Goal: Communication & Community: Connect with others

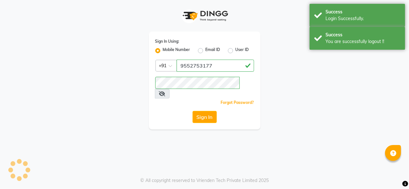
select select "service"
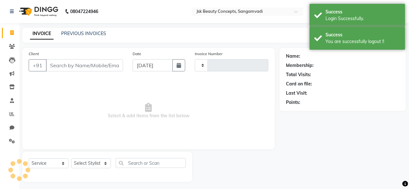
type input "0001"
select select "7670"
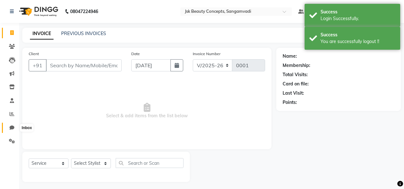
click at [10, 127] on icon at bounding box center [12, 127] width 5 height 5
select select "100"
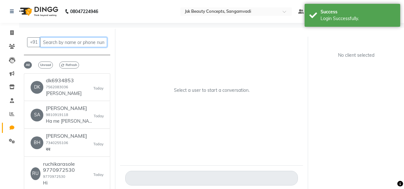
click at [55, 43] on input "text" at bounding box center [73, 42] width 67 height 10
paste input "8807654606"
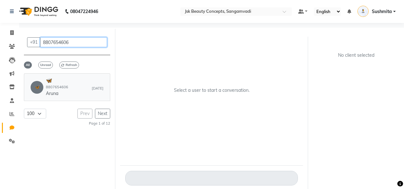
type input "8807654606"
click at [82, 93] on div "🦋 🦋 8807654606 Aruna [DATE]" at bounding box center [67, 86] width 73 height 19
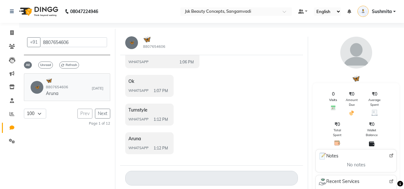
scroll to position [5, 0]
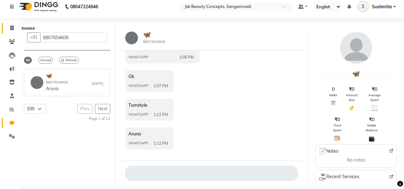
click at [14, 27] on span at bounding box center [11, 28] width 11 height 7
select select "service"
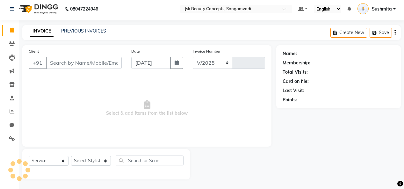
scroll to position [2, 0]
select select "7670"
type input "0001"
click at [11, 124] on icon at bounding box center [12, 125] width 5 height 5
select select "100"
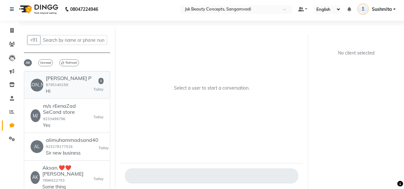
click at [57, 87] on div "[PERSON_NAME] P 8795140159 Hi" at bounding box center [69, 84] width 46 height 19
